Goal: Task Accomplishment & Management: Complete application form

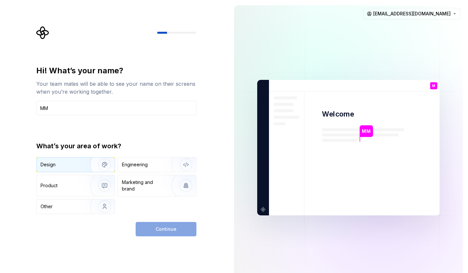
type input "MM"
click at [96, 166] on img "button" at bounding box center [100, 165] width 42 height 44
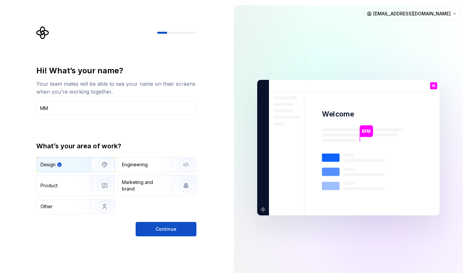
click at [97, 162] on img "button" at bounding box center [100, 165] width 42 height 44
click at [84, 159] on img "button" at bounding box center [100, 165] width 42 height 44
click at [65, 166] on div "Design" at bounding box center [65, 164] width 48 height 7
click at [78, 202] on div "Other" at bounding box center [76, 206] width 78 height 14
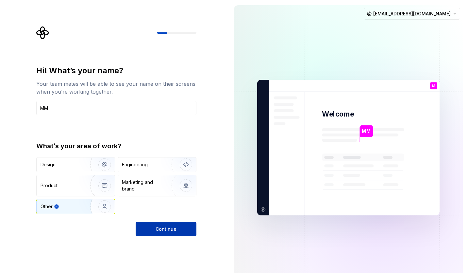
click at [163, 225] on button "Continue" at bounding box center [166, 229] width 61 height 14
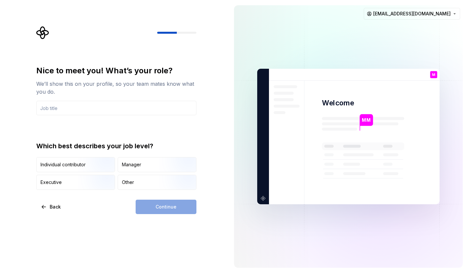
drag, startPoint x: 142, startPoint y: 94, endPoint x: 145, endPoint y: 100, distance: 6.4
click at [145, 100] on div "Nice to meet you! What’s your role? We’ll show this on your profile, so your te…" at bounding box center [116, 90] width 160 height 50
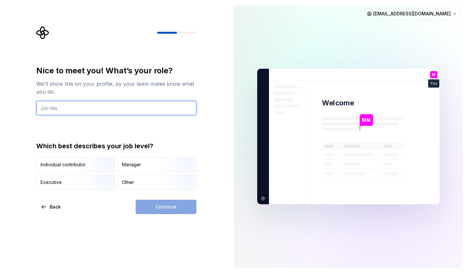
click at [147, 106] on input "text" at bounding box center [116, 108] width 160 height 14
type input "Student"
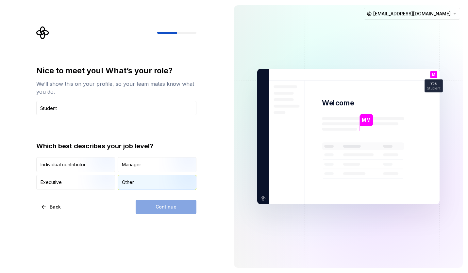
click at [144, 182] on div "Other" at bounding box center [157, 182] width 78 height 14
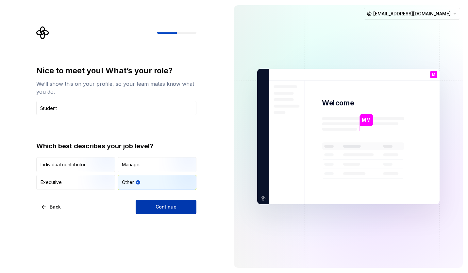
click at [161, 204] on span "Continue" at bounding box center [166, 206] width 21 height 7
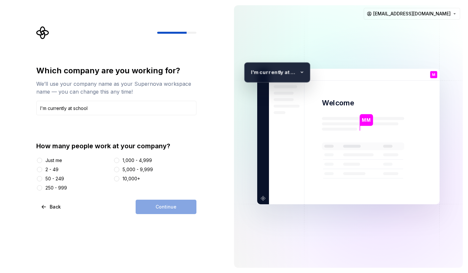
type input "I'm currently at school"
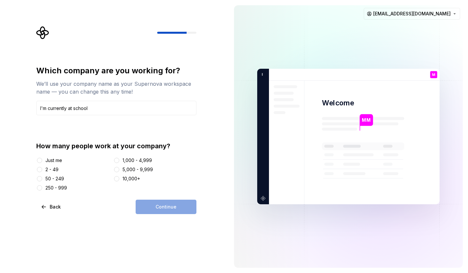
click at [37, 159] on div at bounding box center [39, 160] width 7 height 7
click at [41, 160] on button "Just me" at bounding box center [39, 160] width 5 height 5
click at [299, 37] on img at bounding box center [348, 136] width 265 height 309
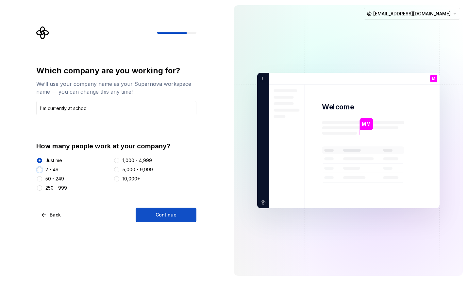
click at [41, 169] on button "2 - 49" at bounding box center [39, 169] width 5 height 5
click at [37, 178] on div at bounding box center [39, 178] width 7 height 7
click at [42, 179] on button "50 - 249" at bounding box center [39, 178] width 5 height 5
click at [144, 208] on button "Continue" at bounding box center [166, 214] width 61 height 14
